Goal: Task Accomplishment & Management: Complete application form

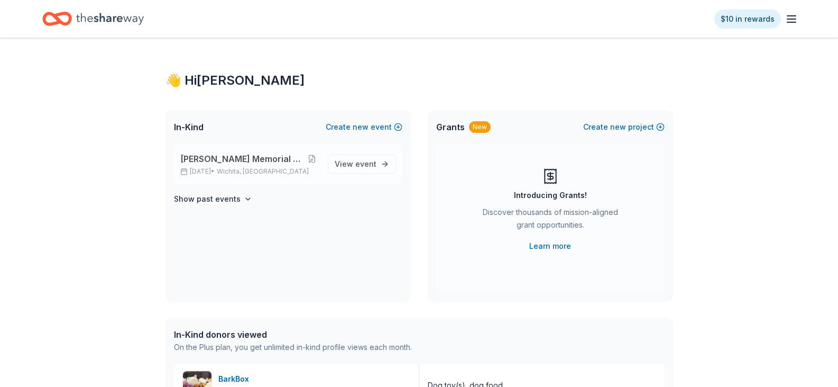
click at [244, 157] on span "[PERSON_NAME] Memorial Golf Tournament" at bounding box center [242, 158] width 125 height 13
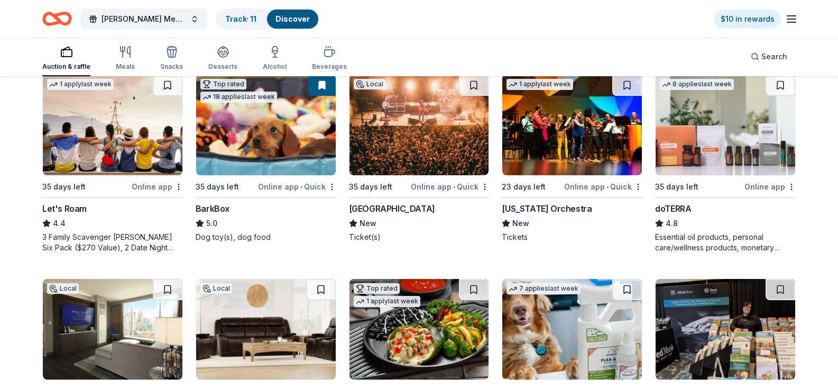
scroll to position [582, 0]
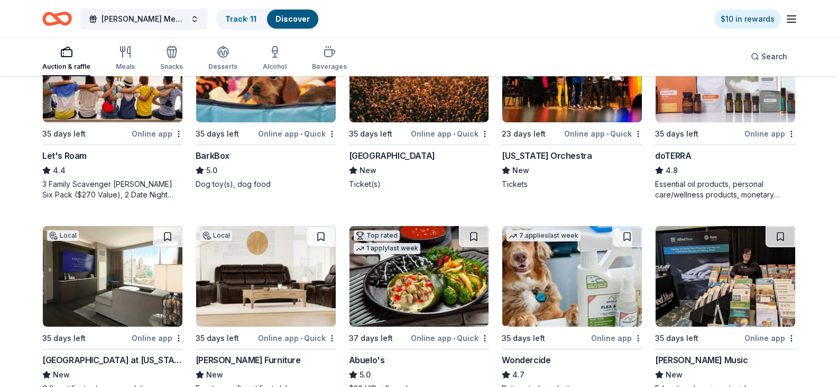
click at [399, 122] on img at bounding box center [420, 72] width 140 height 100
click at [471, 43] on button at bounding box center [474, 32] width 30 height 21
click at [708, 122] on img at bounding box center [726, 72] width 140 height 100
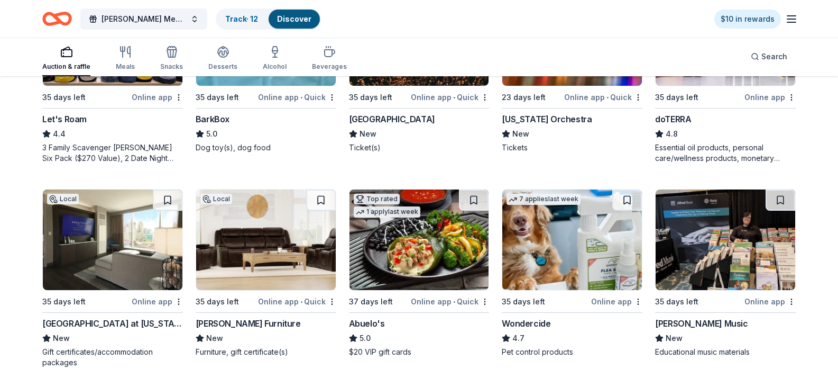
scroll to position [785, 0]
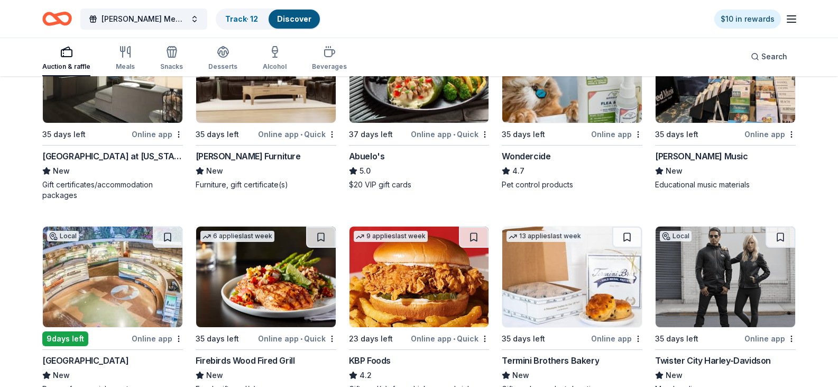
click at [92, 123] on img at bounding box center [113, 72] width 140 height 100
click at [438, 123] on img at bounding box center [420, 72] width 140 height 100
click at [476, 43] on button at bounding box center [474, 32] width 30 height 21
click at [167, 43] on button at bounding box center [168, 32] width 30 height 21
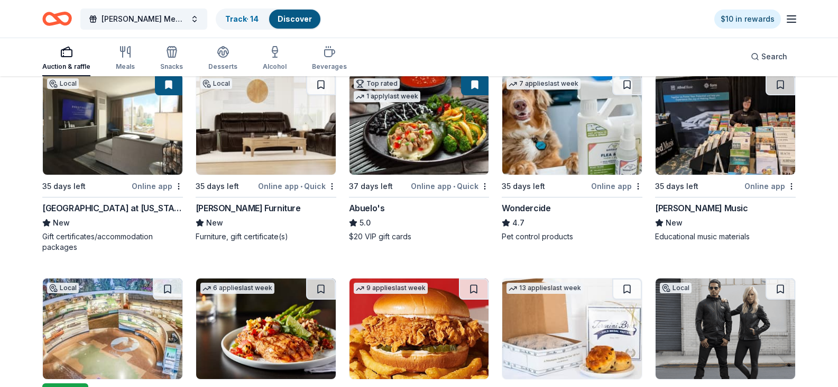
scroll to position [732, 0]
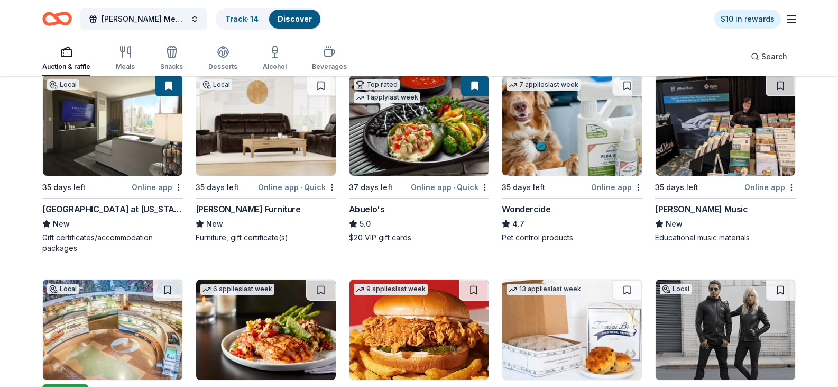
click at [552, 176] on img at bounding box center [572, 125] width 140 height 100
click at [623, 96] on button at bounding box center [627, 85] width 30 height 21
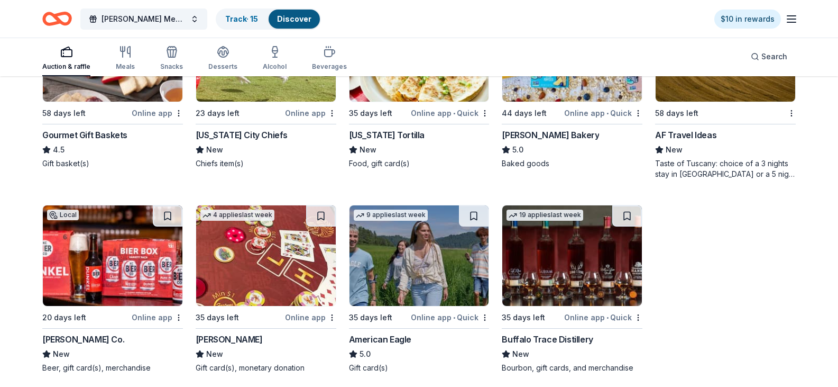
scroll to position [1420, 0]
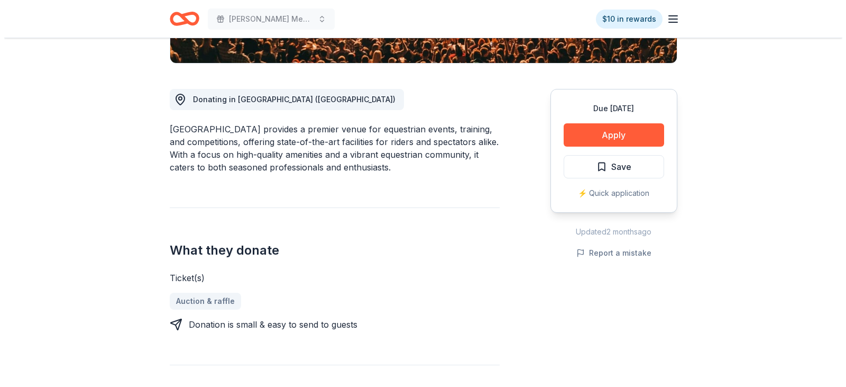
scroll to position [264, 0]
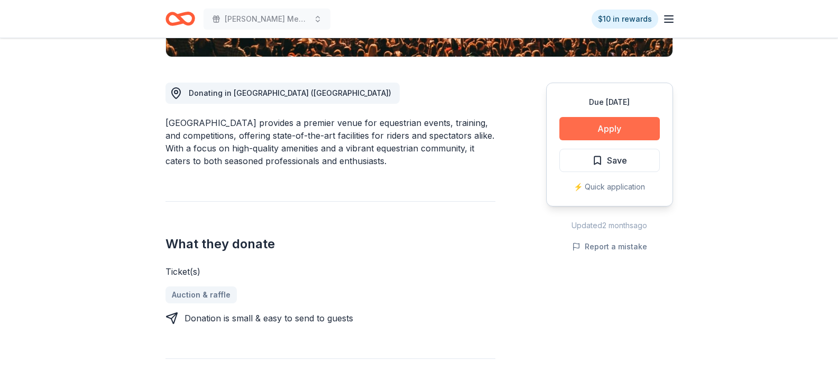
click at [620, 125] on button "Apply" at bounding box center [609, 128] width 100 height 23
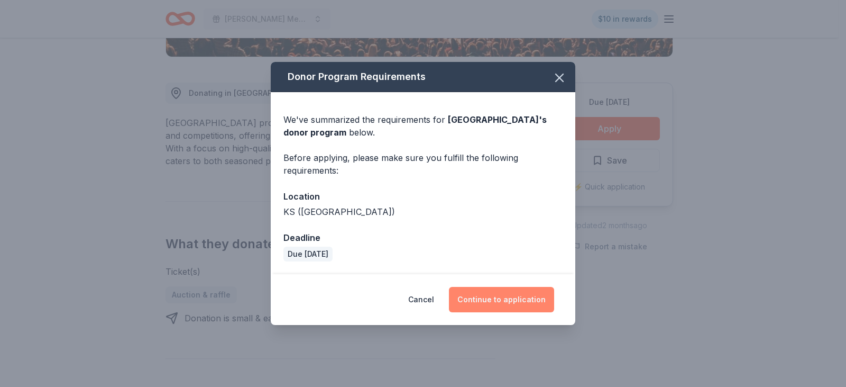
click at [505, 300] on button "Continue to application" at bounding box center [501, 299] width 105 height 25
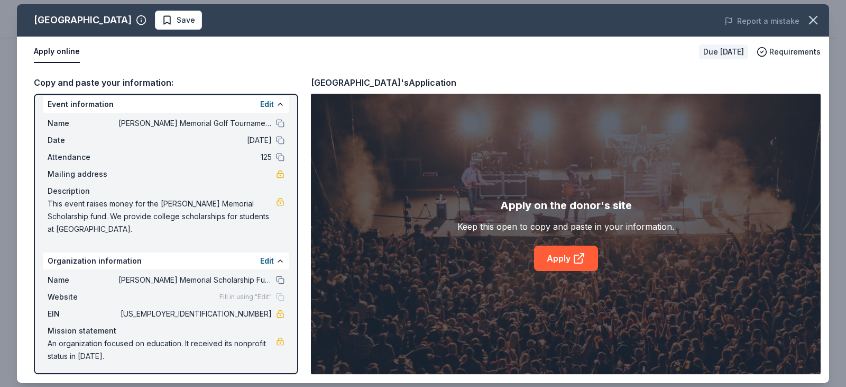
scroll to position [10, 0]
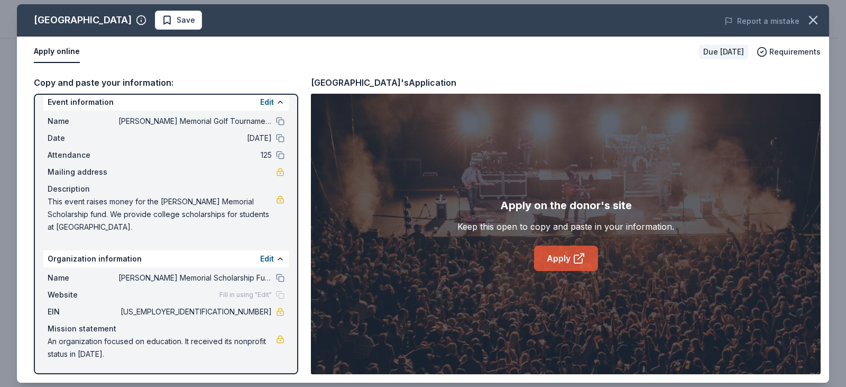
click at [564, 260] on link "Apply" at bounding box center [566, 257] width 64 height 25
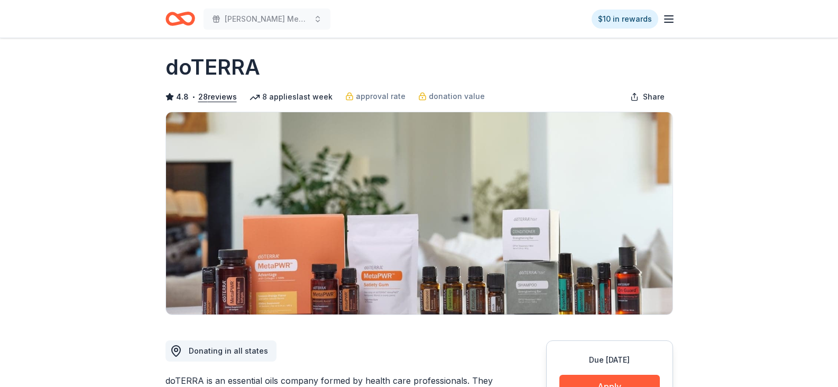
scroll to position [53, 0]
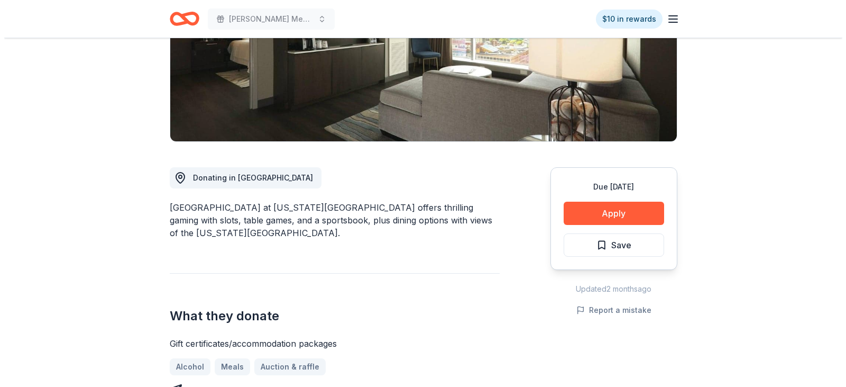
scroll to position [212, 0]
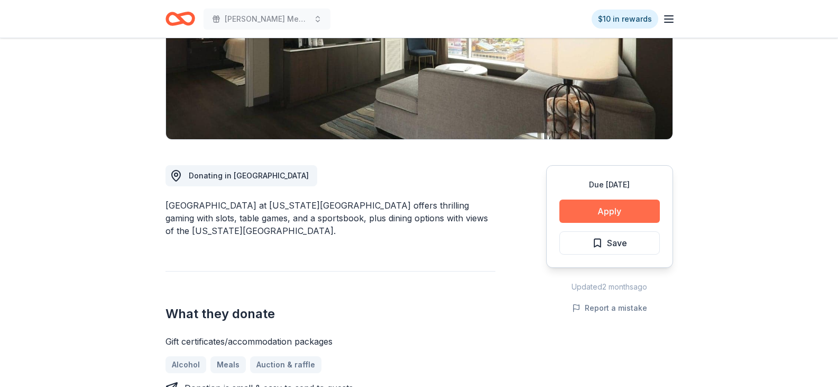
click at [607, 199] on button "Apply" at bounding box center [609, 210] width 100 height 23
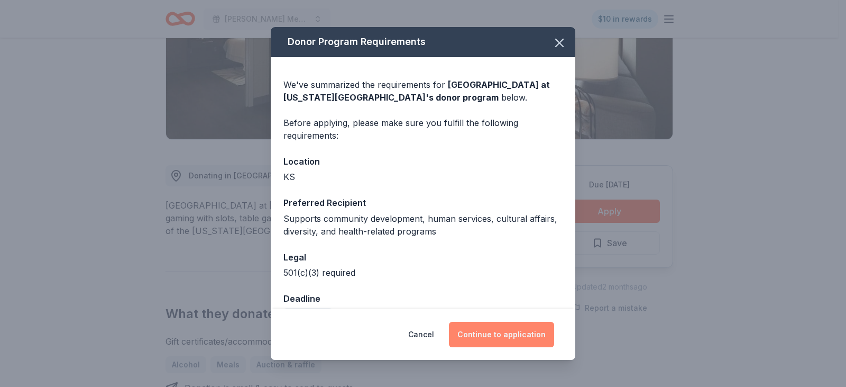
click at [515, 334] on button "Continue to application" at bounding box center [501, 334] width 105 height 25
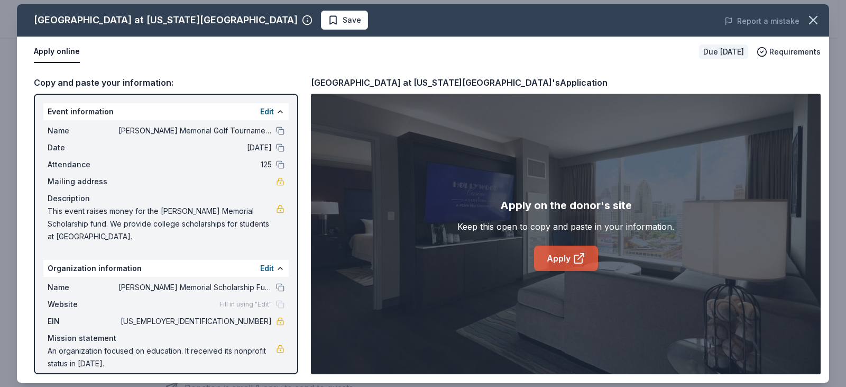
click at [553, 255] on link "Apply" at bounding box center [566, 257] width 64 height 25
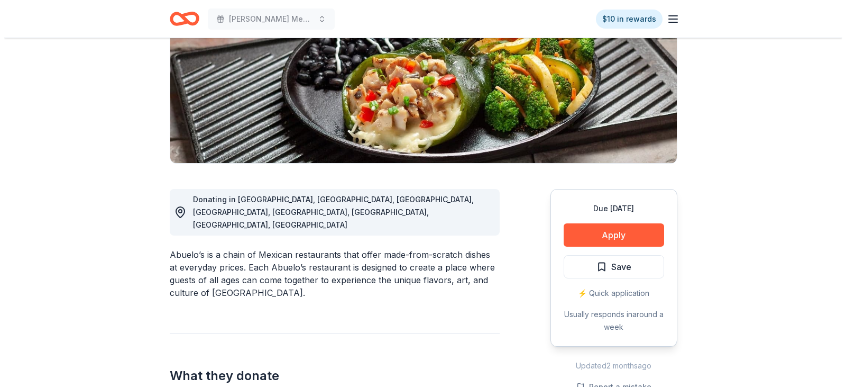
scroll to position [159, 0]
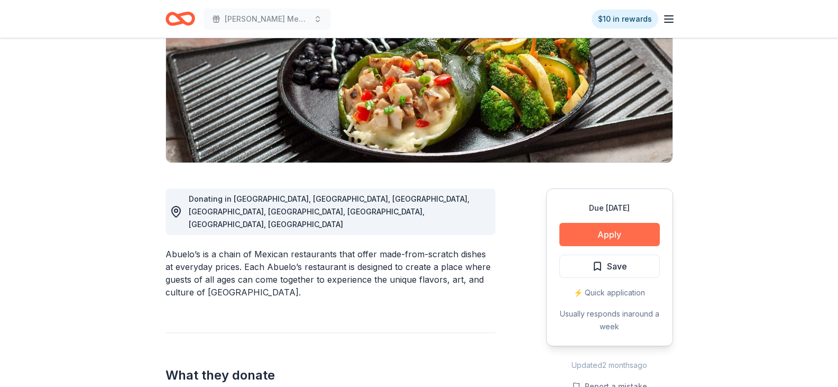
click at [609, 230] on button "Apply" at bounding box center [609, 234] width 100 height 23
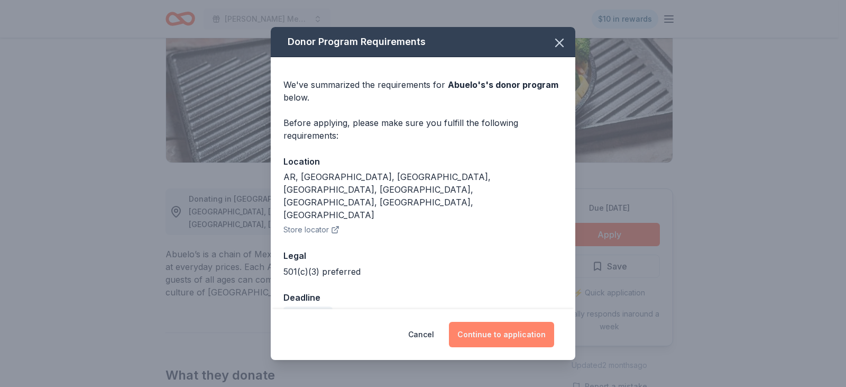
click at [514, 330] on button "Continue to application" at bounding box center [501, 334] width 105 height 25
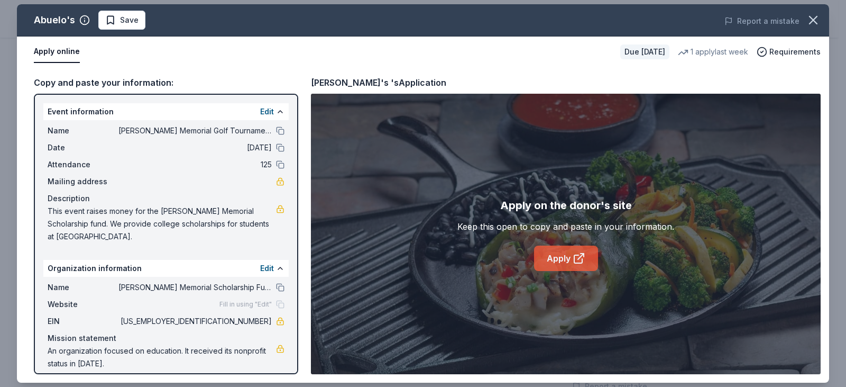
click at [565, 259] on link "Apply" at bounding box center [566, 257] width 64 height 25
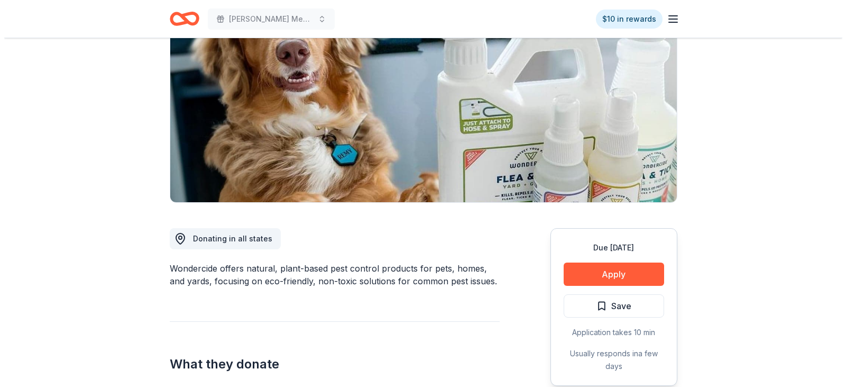
scroll to position [106, 0]
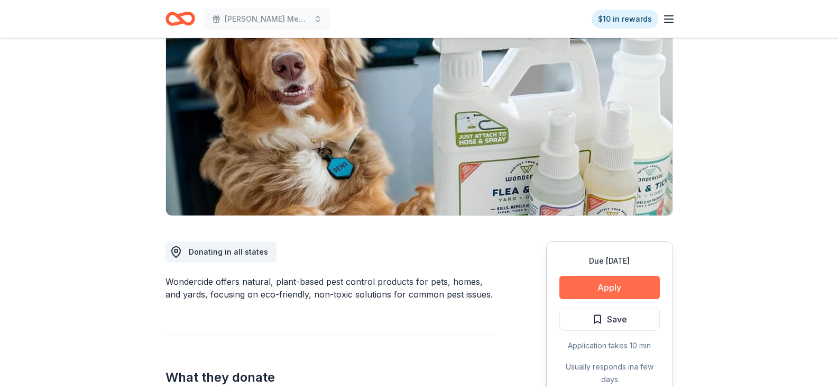
click at [612, 282] on button "Apply" at bounding box center [609, 287] width 100 height 23
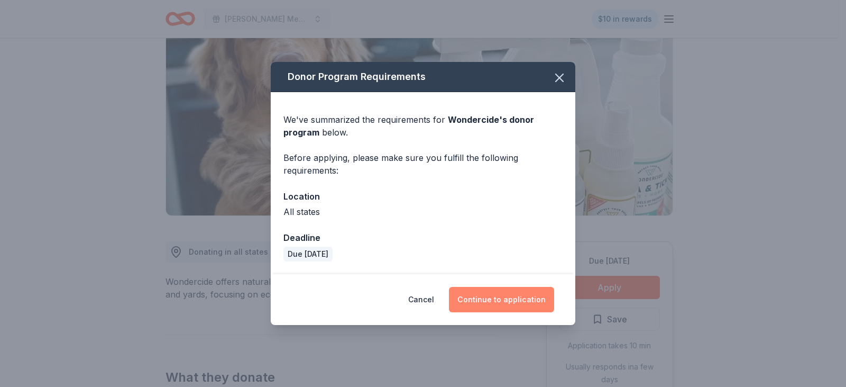
click at [506, 294] on button "Continue to application" at bounding box center [501, 299] width 105 height 25
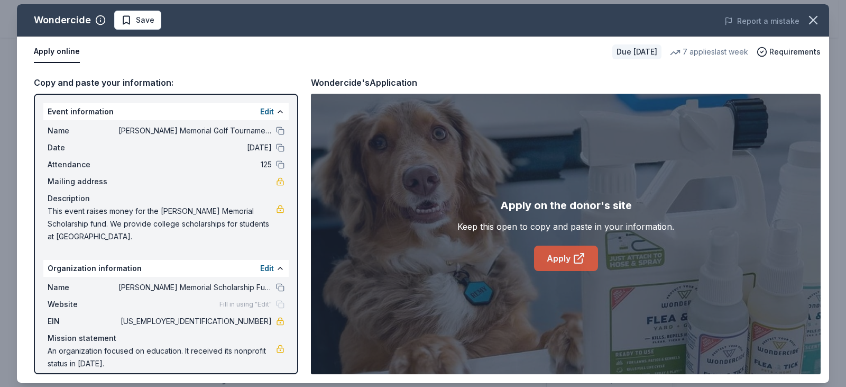
click at [563, 249] on link "Apply" at bounding box center [566, 257] width 64 height 25
